Goal: Navigation & Orientation: Find specific page/section

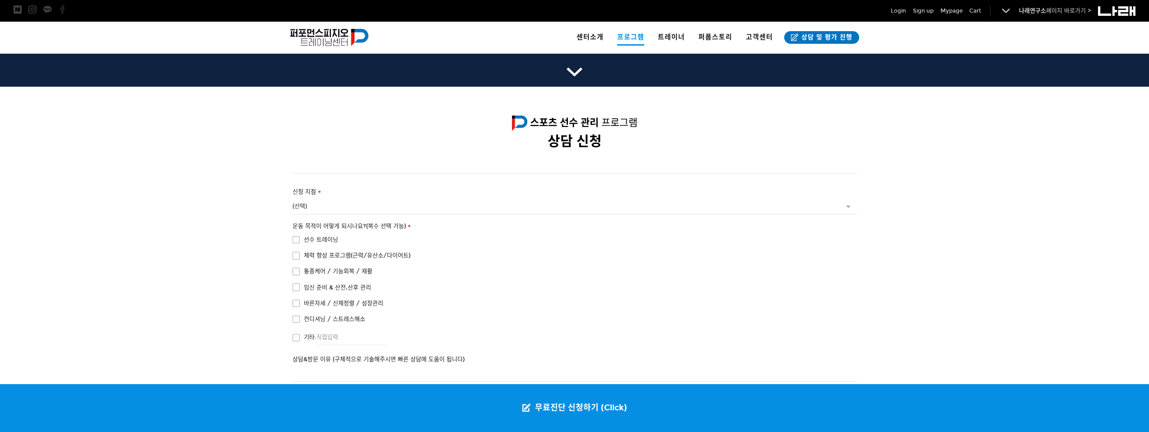
scroll to position [1504, 0]
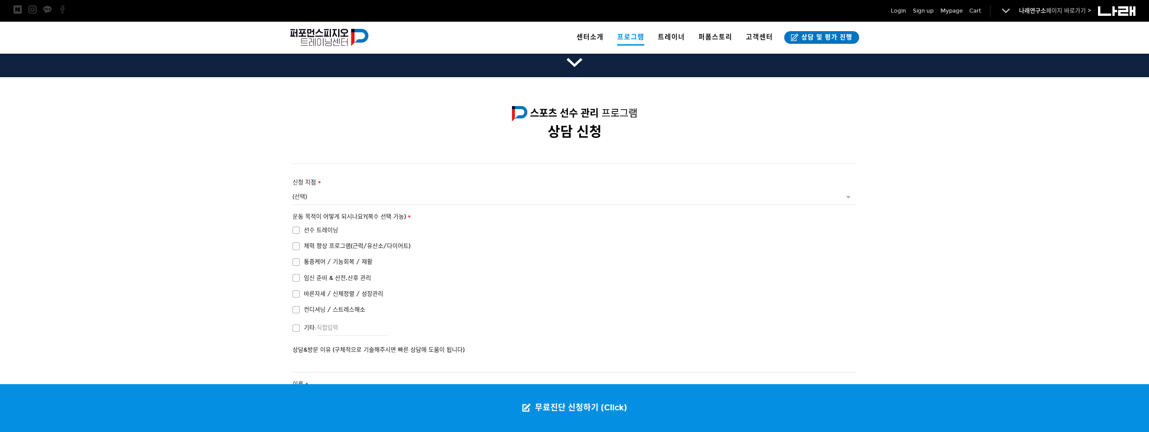
click at [297, 225] on span "선수 트레이닝" at bounding box center [315, 230] width 46 height 10
click at [289, 226] on input "선수 트레이닝" at bounding box center [286, 229] width 6 height 6
checkbox input "true"
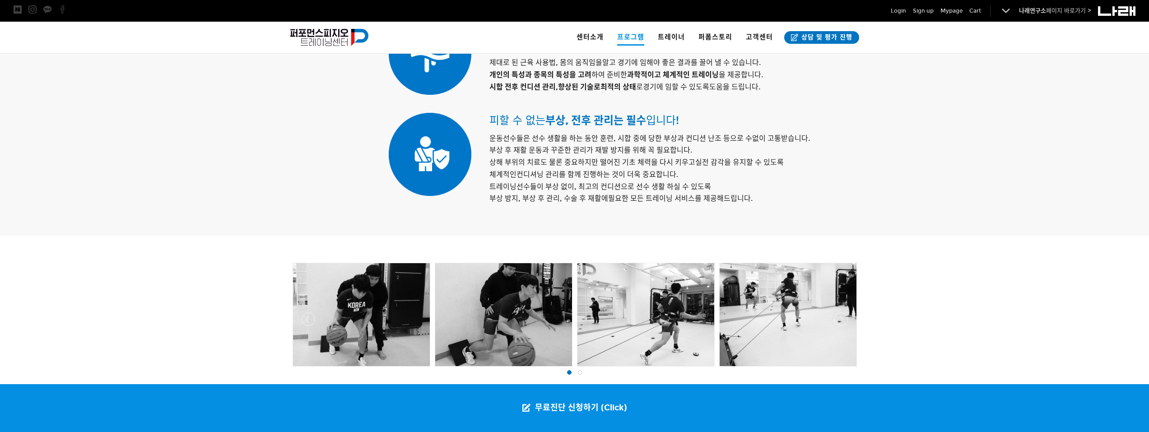
scroll to position [376, 0]
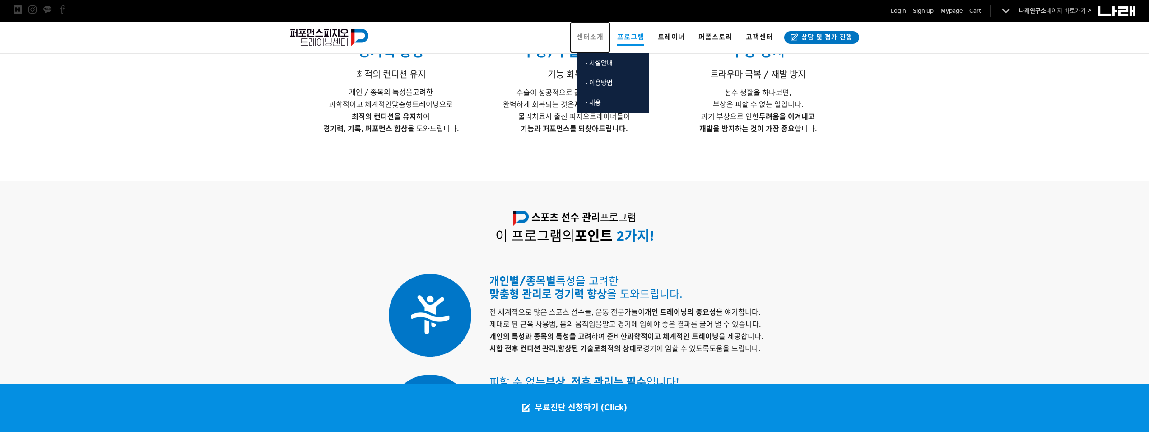
click at [592, 41] on span "센터소개" at bounding box center [589, 37] width 27 height 8
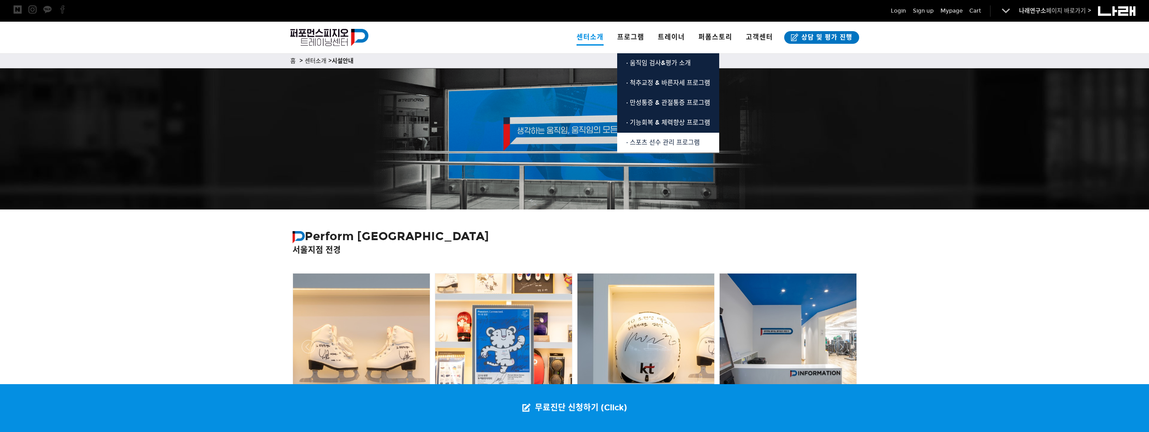
click at [642, 143] on span "· 스포츠 선수 관리 프로그램" at bounding box center [663, 143] width 74 height 8
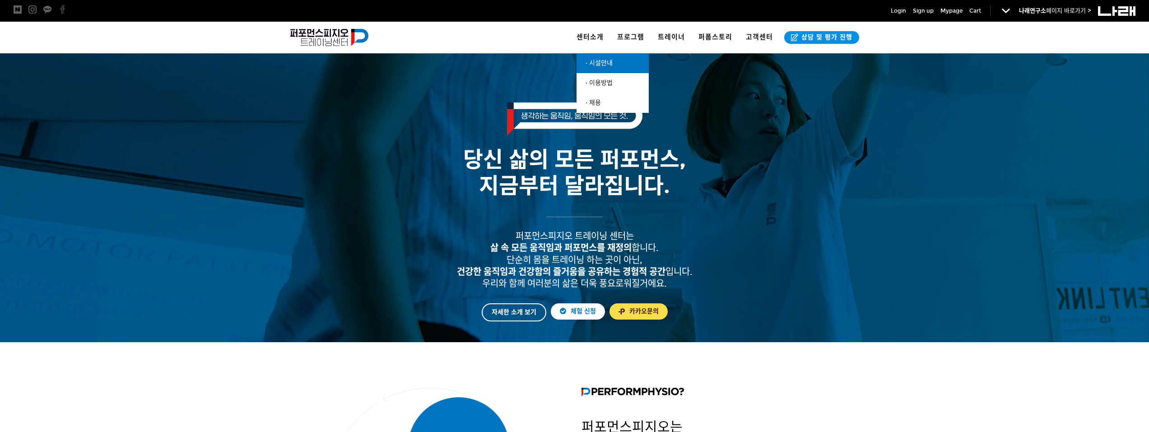
click at [603, 61] on span "· 시설안내" at bounding box center [598, 63] width 27 height 8
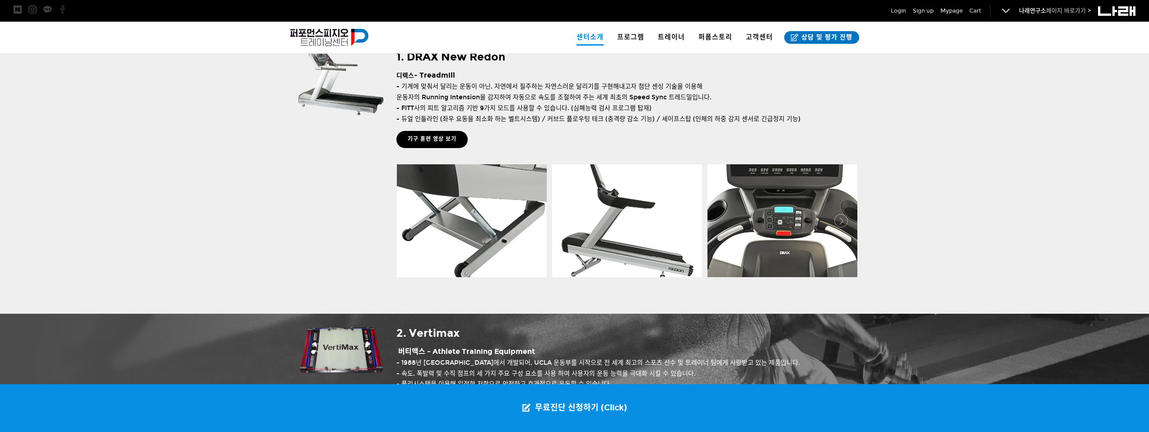
scroll to position [677, 0]
